Goal: Task Accomplishment & Management: Use online tool/utility

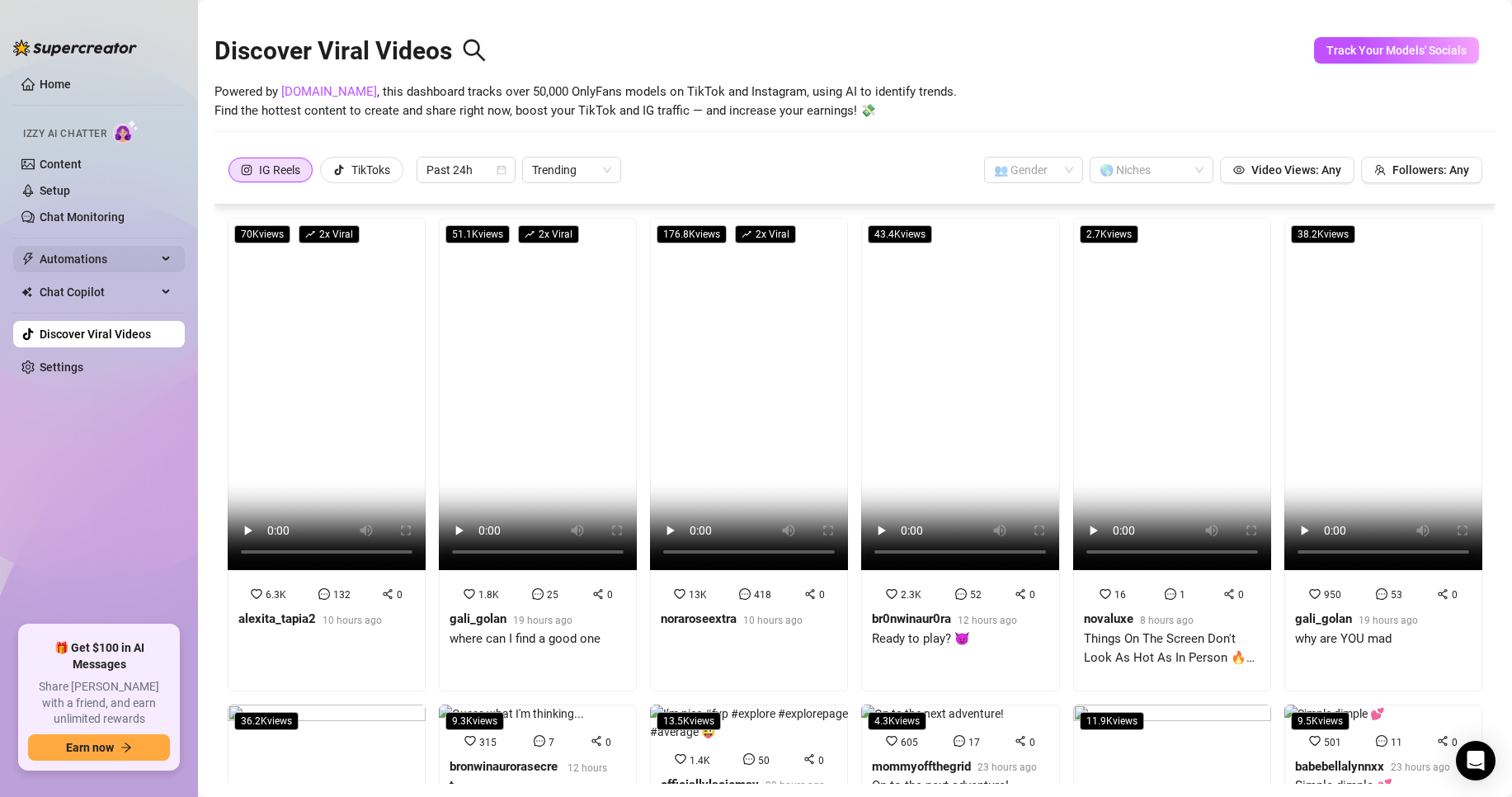
click at [72, 255] on span "Automations" at bounding box center [98, 259] width 117 height 26
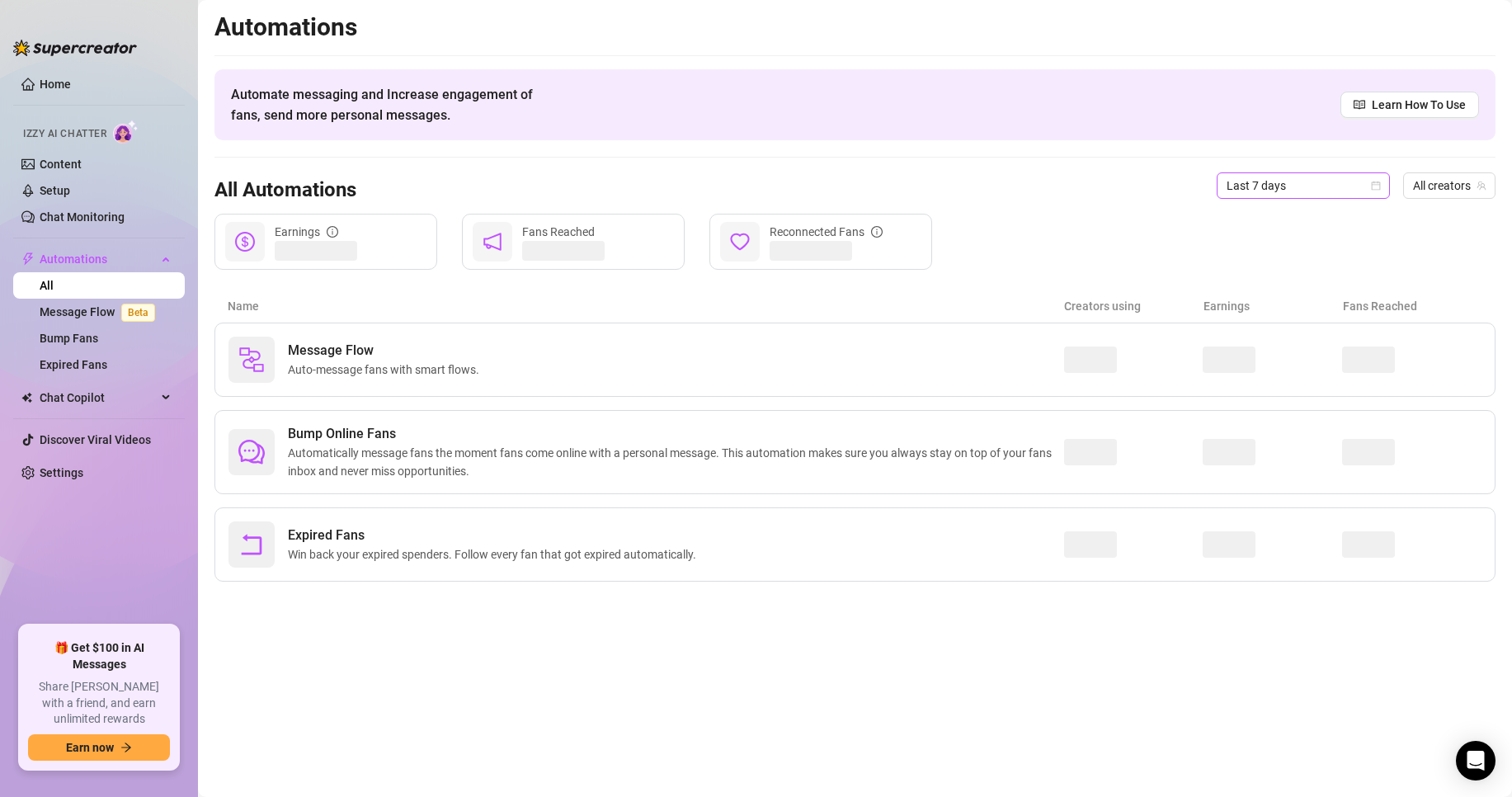
click at [1248, 195] on span "Last 7 days" at bounding box center [1303, 185] width 153 height 25
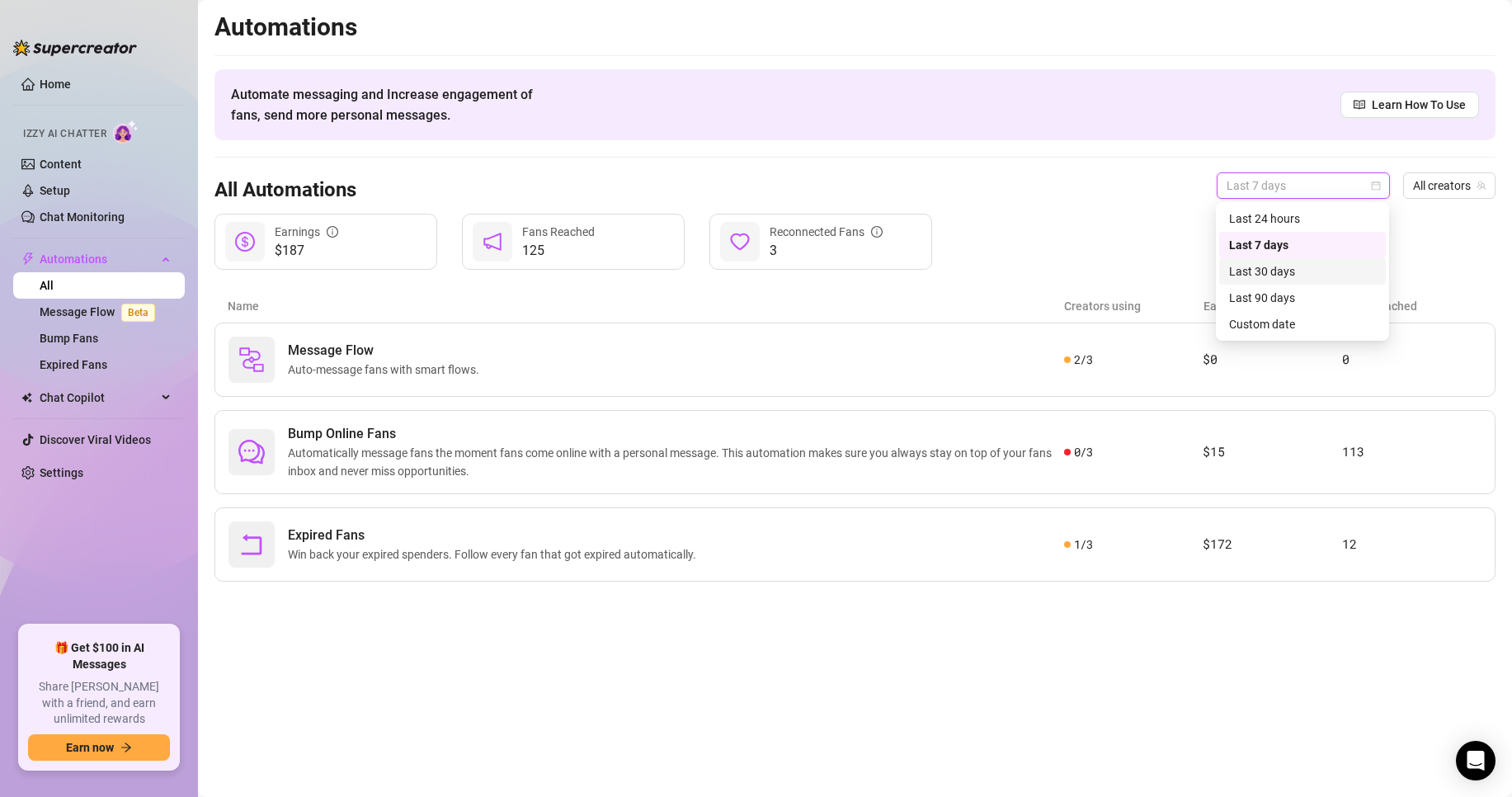
click at [1260, 273] on div "Last 30 days" at bounding box center [1302, 270] width 147 height 18
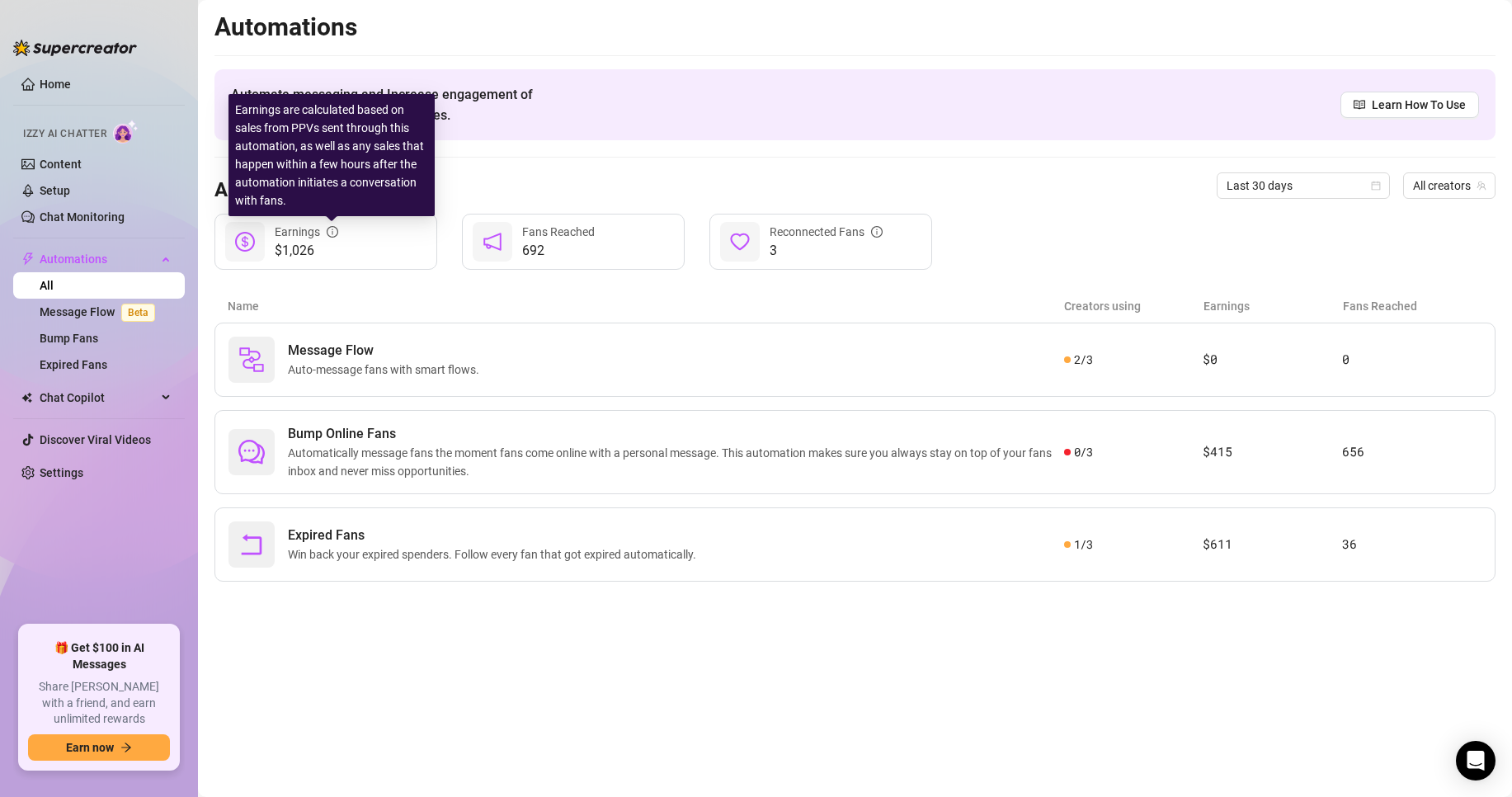
click at [327, 229] on icon "info-circle" at bounding box center [332, 232] width 12 height 12
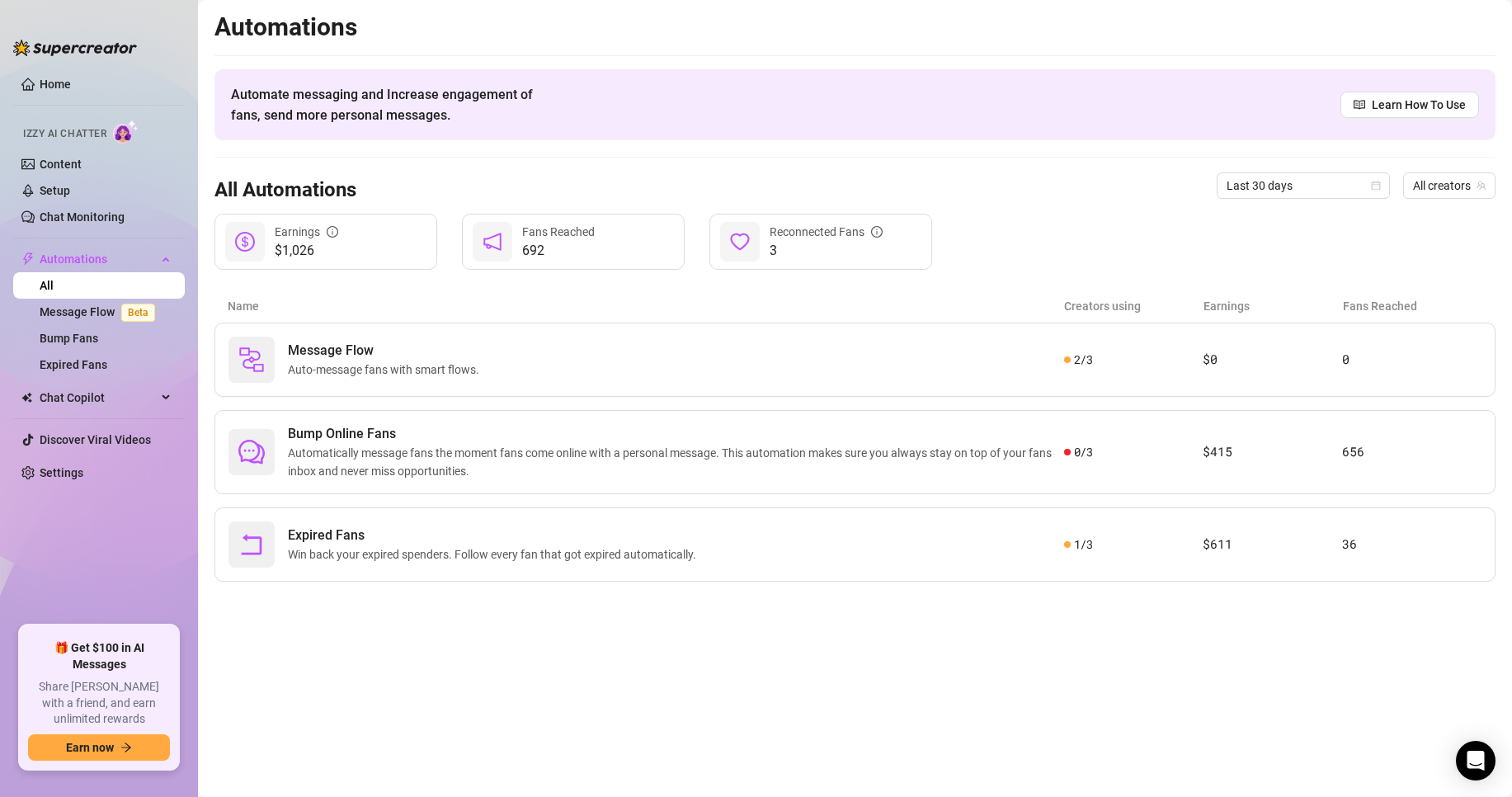
click at [572, 263] on div "692 Fans Reached" at bounding box center [573, 242] width 223 height 56
click at [1296, 190] on span "Last 30 days" at bounding box center [1303, 185] width 153 height 25
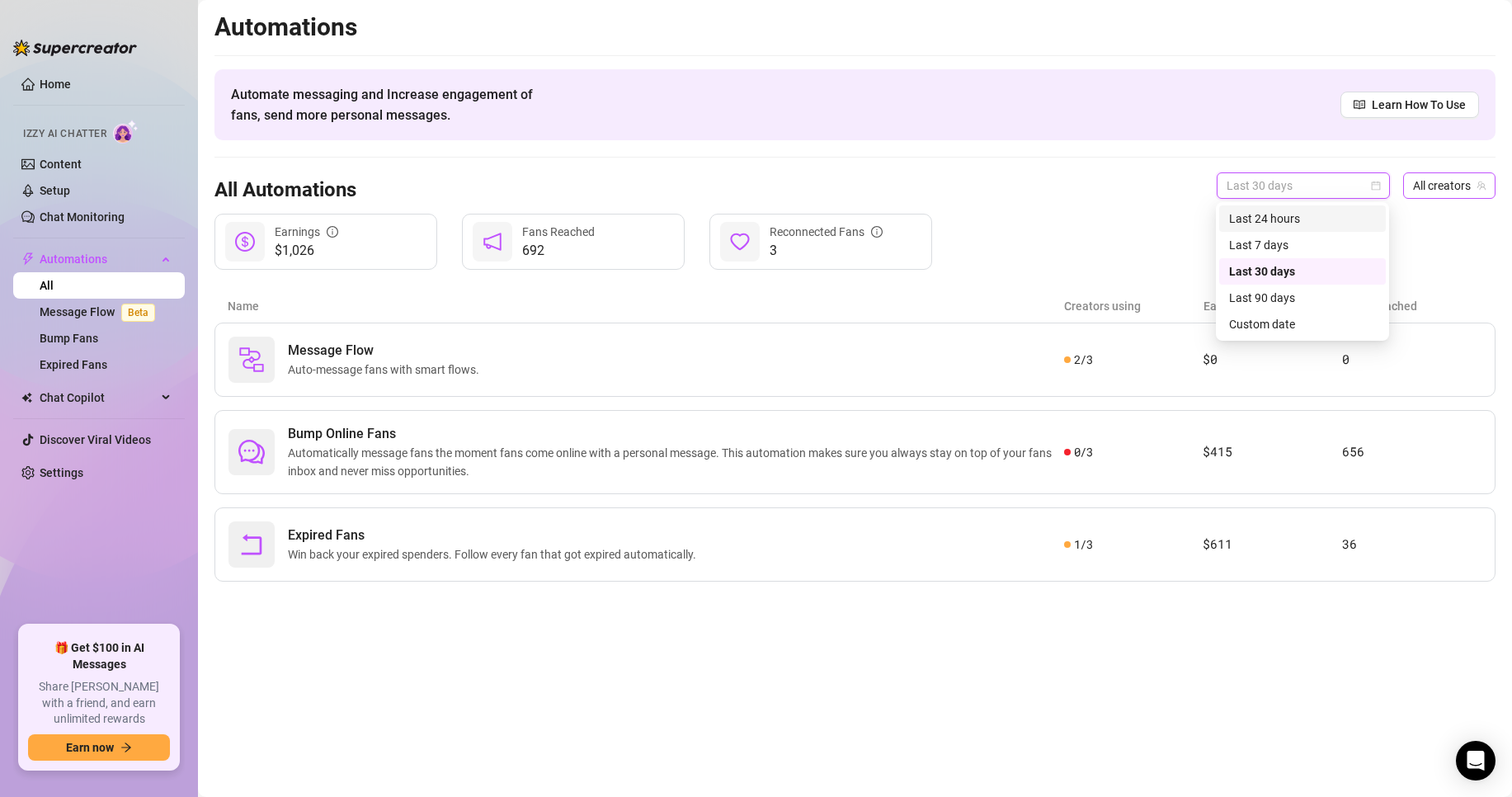
click at [1462, 185] on span "All creators" at bounding box center [1449, 185] width 73 height 25
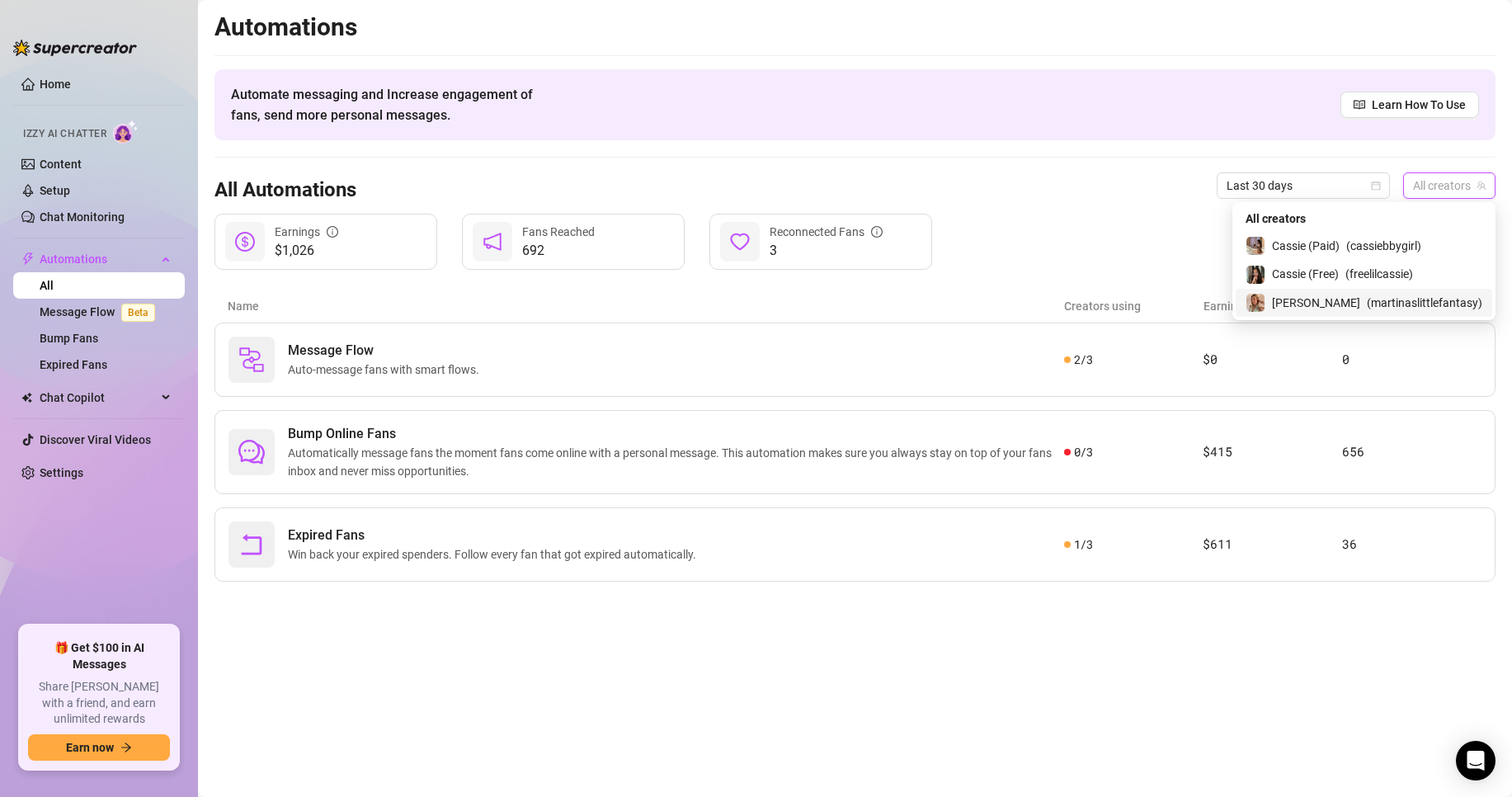
click at [1346, 299] on span "[PERSON_NAME]" at bounding box center [1315, 302] width 88 height 18
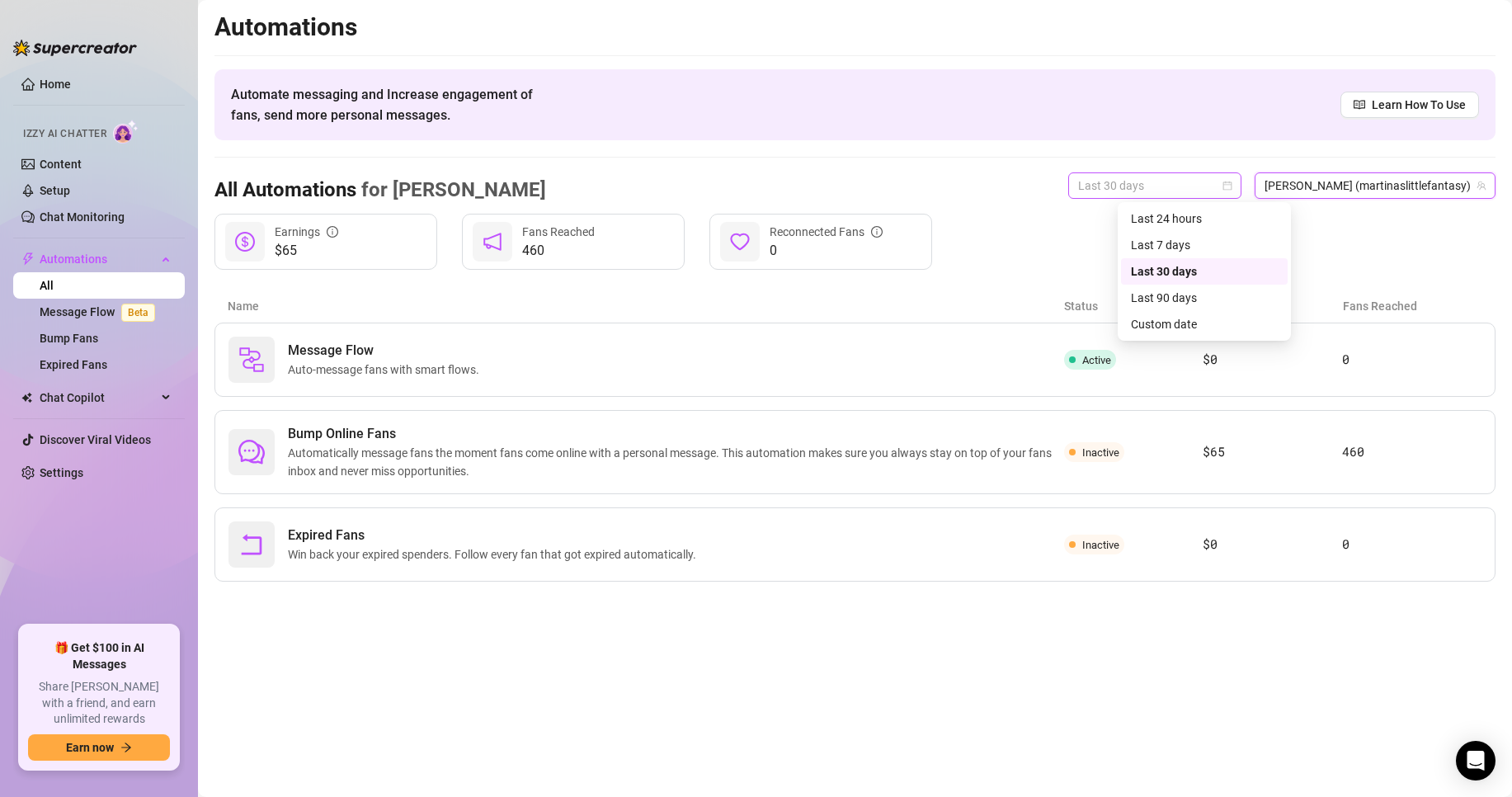
click at [1241, 186] on div "Last 30 days" at bounding box center [1154, 185] width 173 height 26
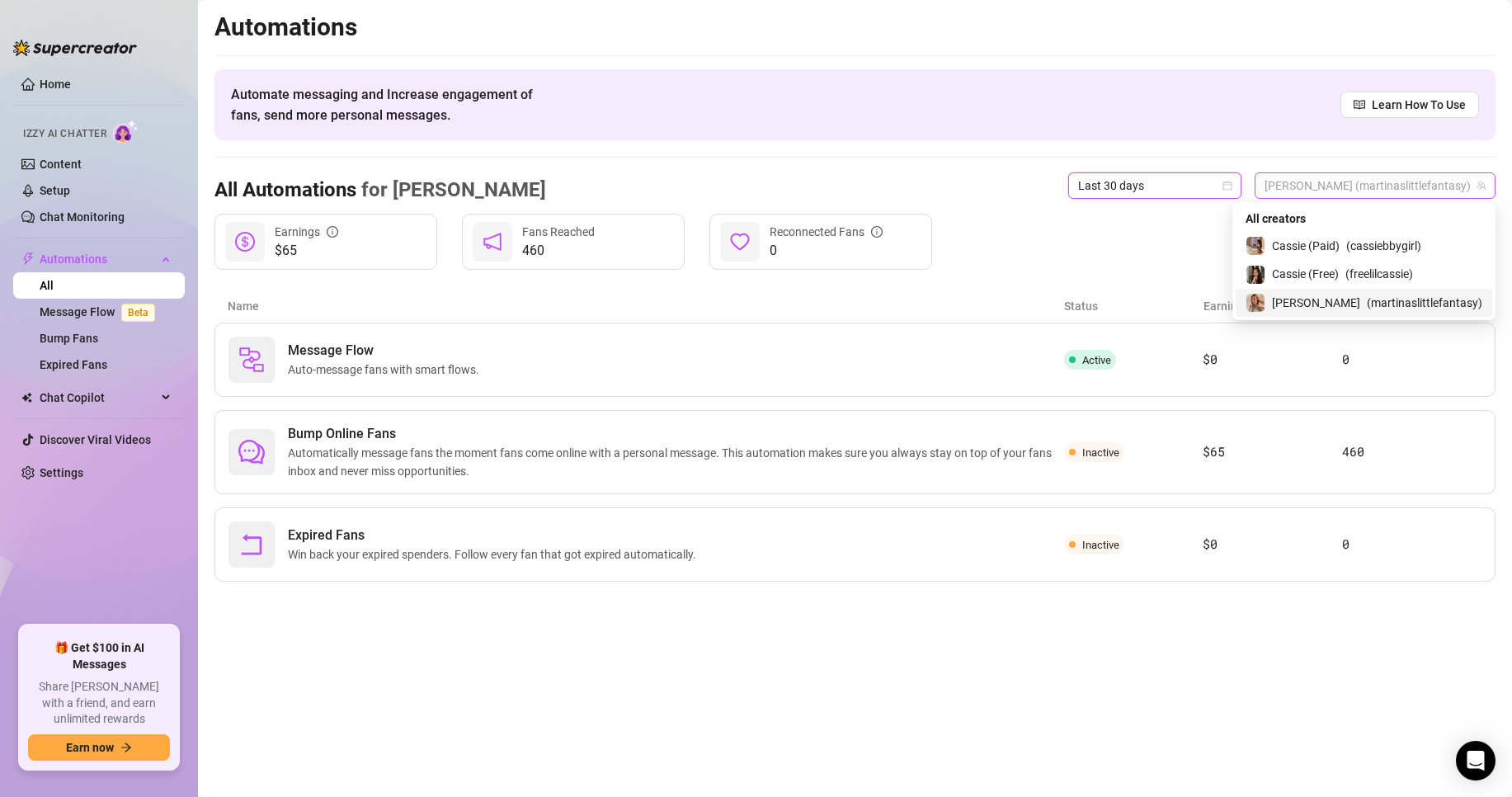
click at [1439, 187] on span "[PERSON_NAME] (martinaslittlefantasy)" at bounding box center [1375, 185] width 221 height 25
click at [1349, 287] on div "Cassie (Free) ( freelilcassie )" at bounding box center [1364, 274] width 257 height 28
click at [1376, 189] on span "Cassie (Free) (freelilcassie)" at bounding box center [1409, 185] width 152 height 25
click at [1339, 237] on span "Cassie (Paid)" at bounding box center [1305, 245] width 68 height 18
